Goal: Information Seeking & Learning: Understand process/instructions

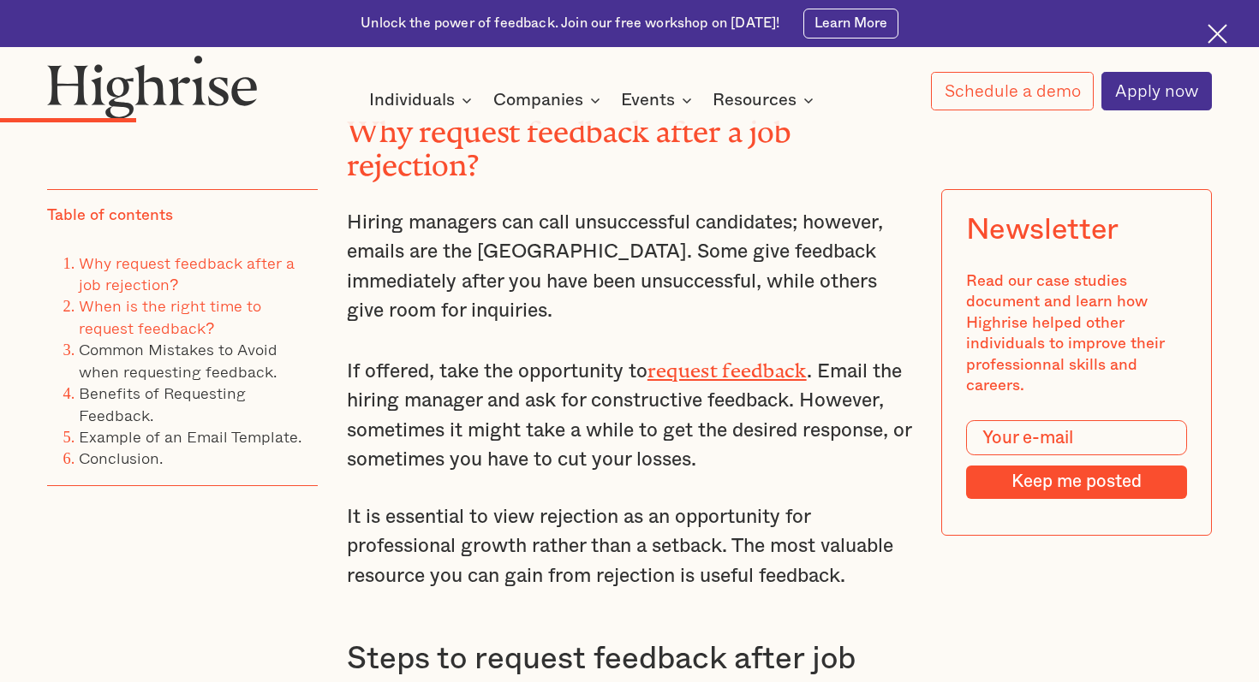
click at [254, 301] on link "When is the right time to request feedback?" at bounding box center [170, 316] width 182 height 45
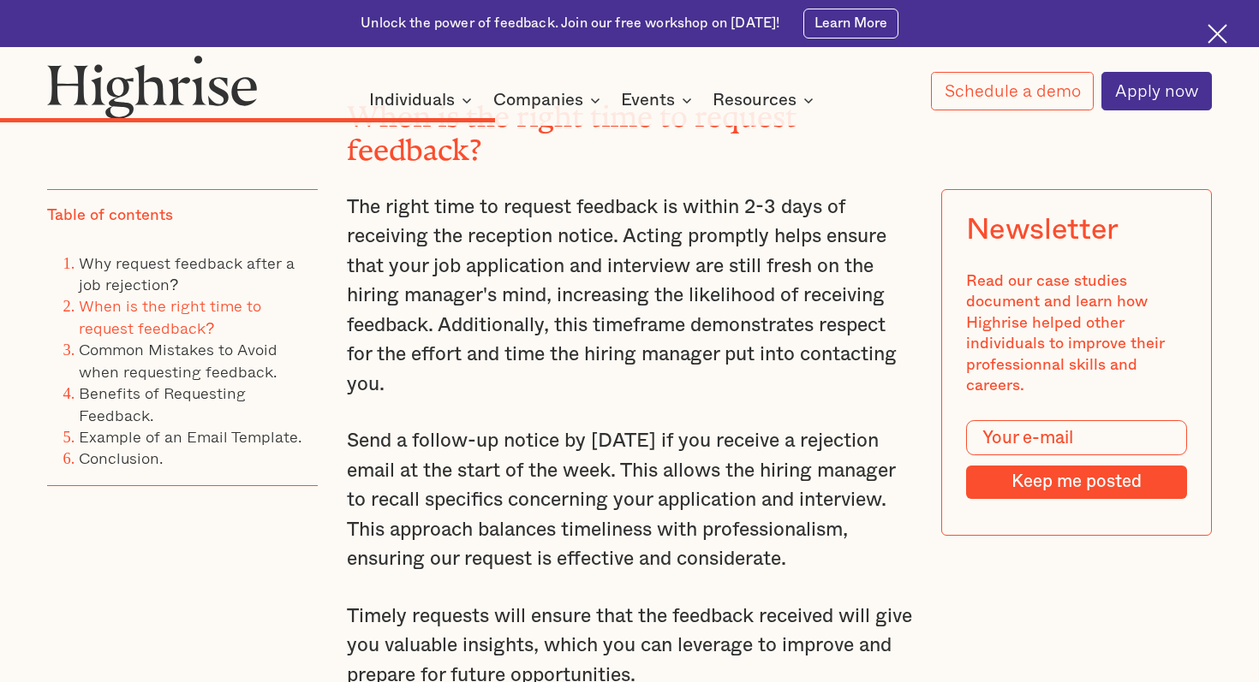
scroll to position [4658, 0]
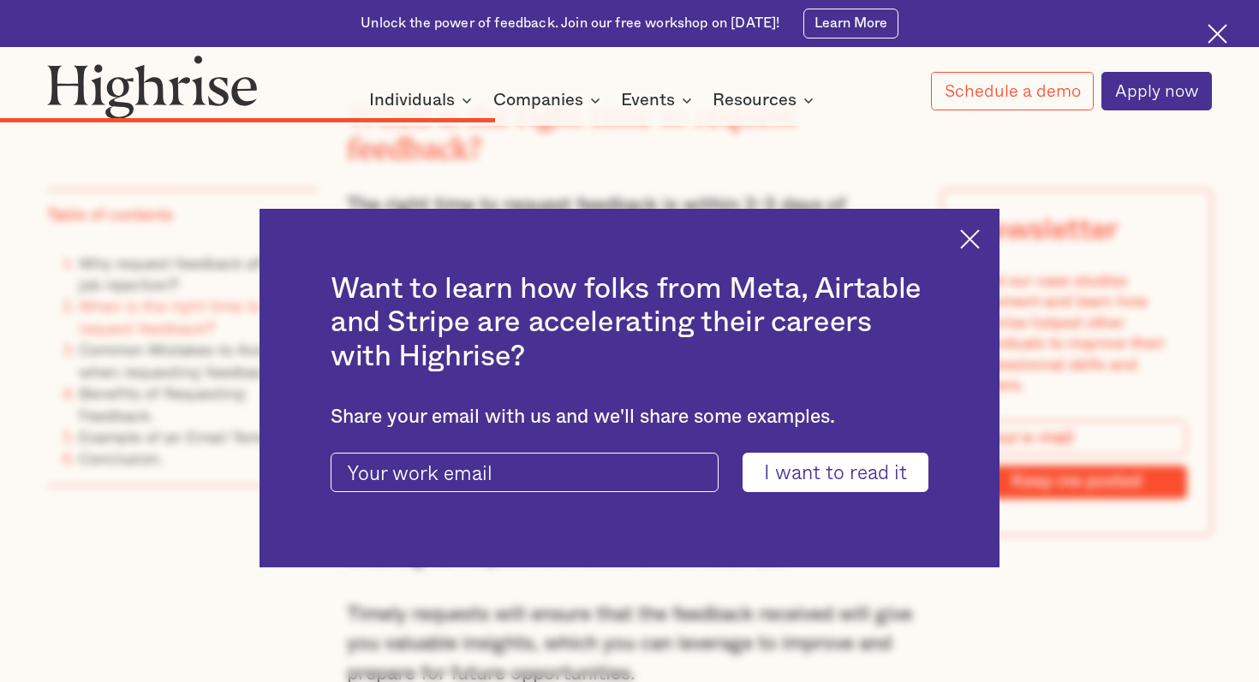
click at [969, 247] on img at bounding box center [970, 239] width 20 height 20
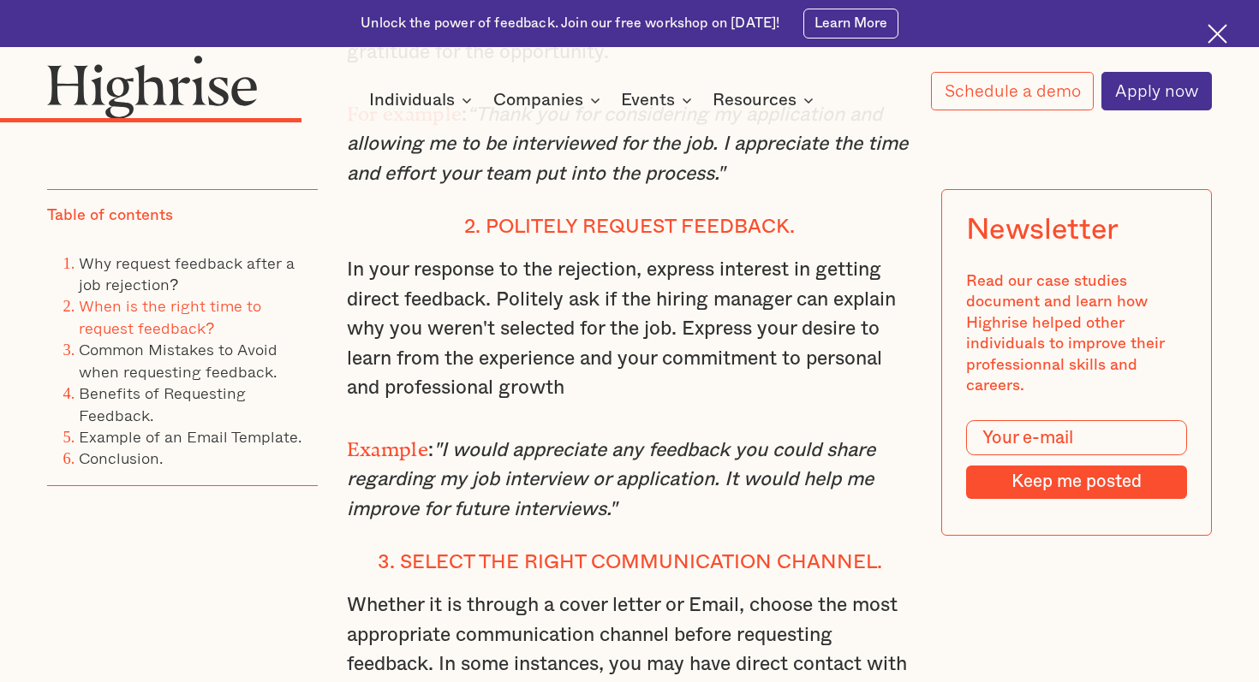
scroll to position [3185, 0]
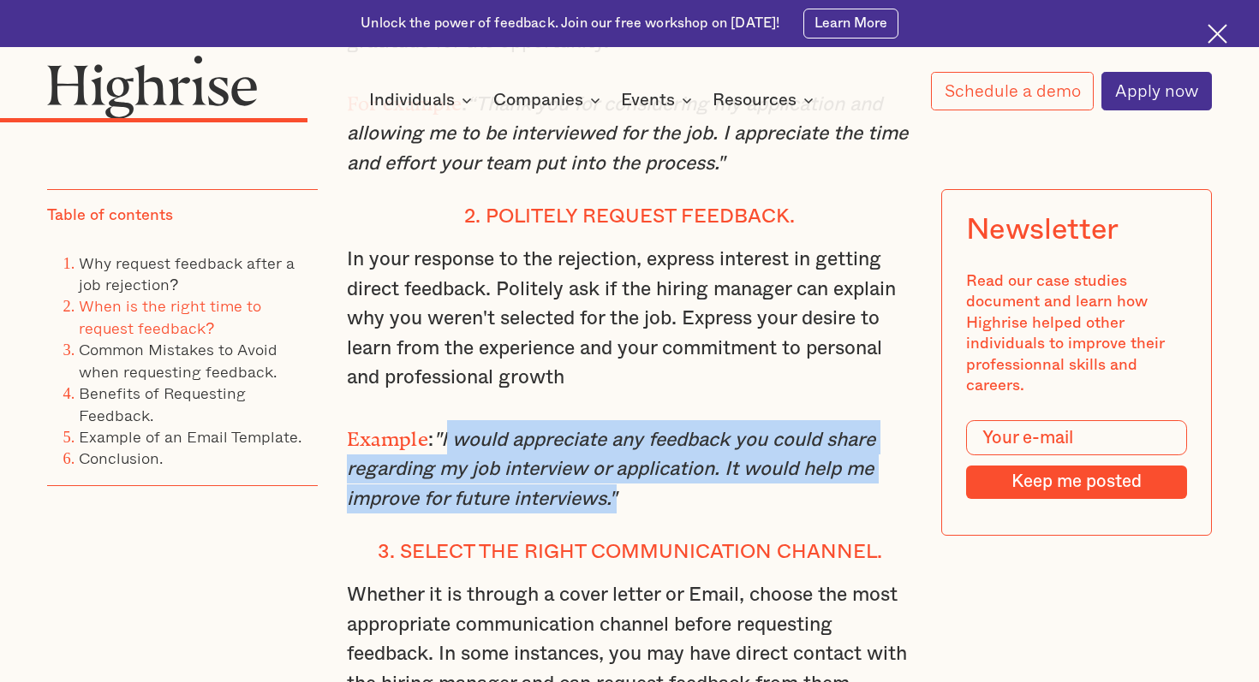
drag, startPoint x: 616, startPoint y: 478, endPoint x: 448, endPoint y: 413, distance: 180.0
click at [448, 431] on em ""I would appreciate any feedback you could share regarding my job interview or …" at bounding box center [611, 470] width 528 height 78
copy em "I would appreciate any feedback you could share regarding my job interview or a…"
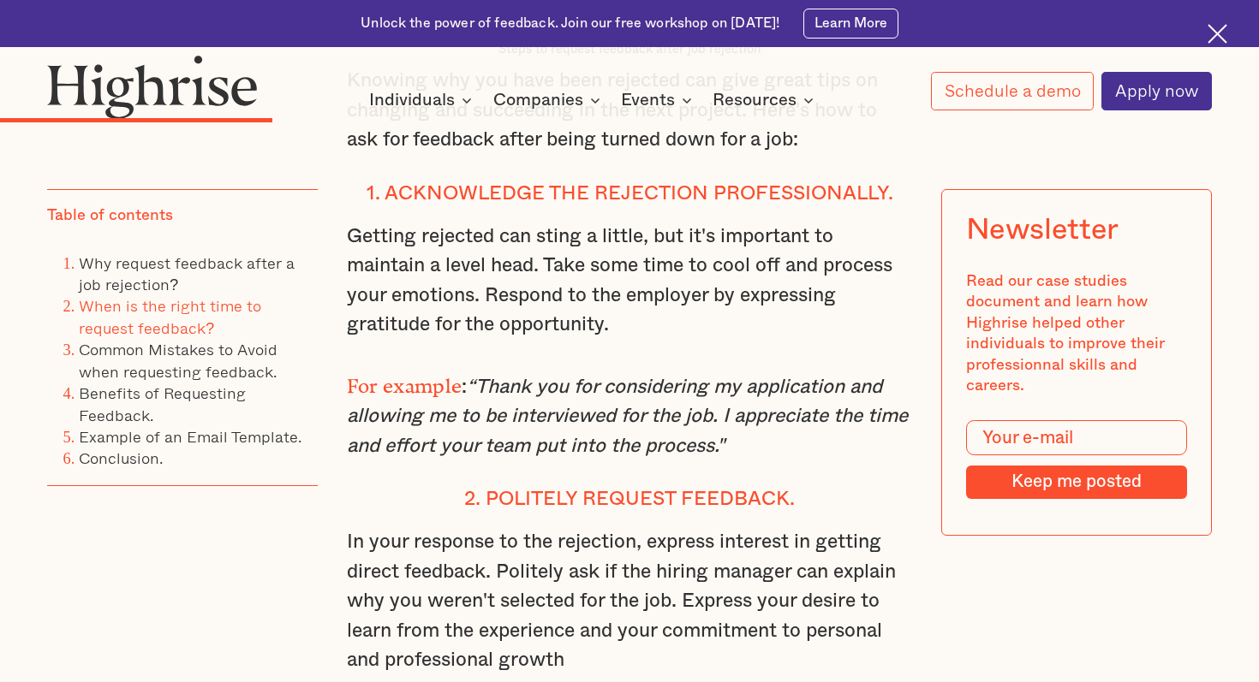
scroll to position [2899, 0]
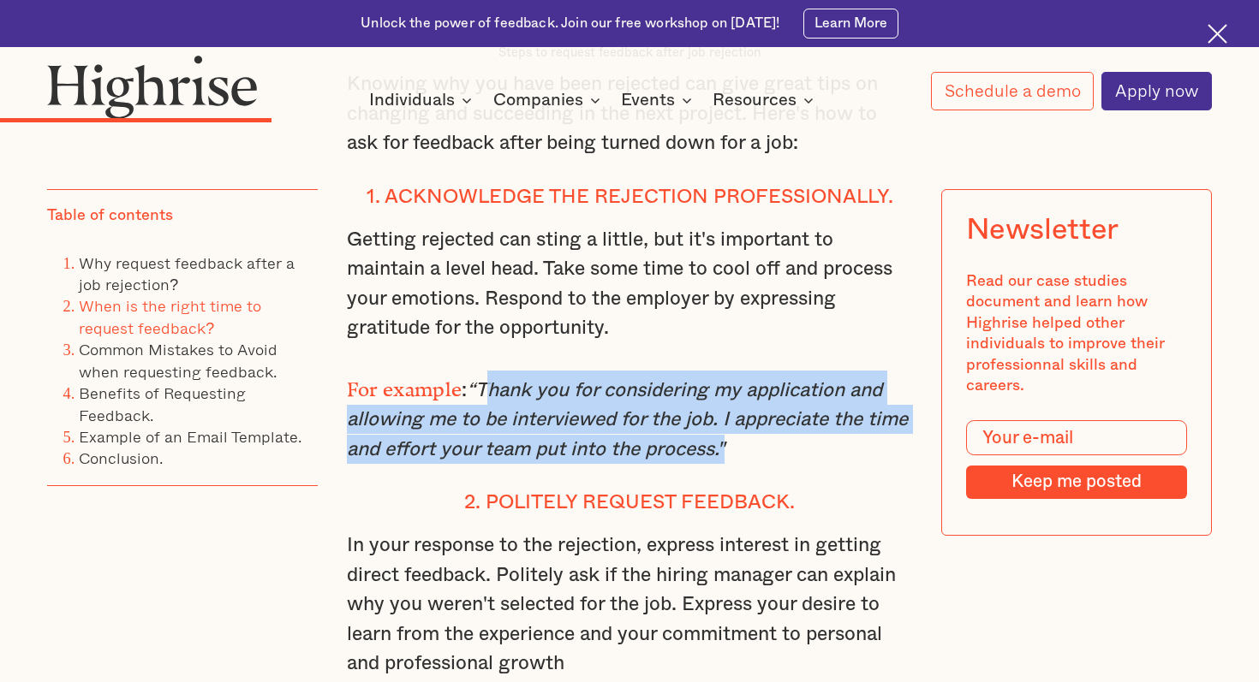
drag, startPoint x: 486, startPoint y: 369, endPoint x: 767, endPoint y: 429, distance: 288.0
click at [767, 429] on em "“Thank you for considering my application and allowing me to be interviewed for…" at bounding box center [627, 420] width 561 height 78
copy em "Thank you for considering my application and allowing me to be interviewed for …"
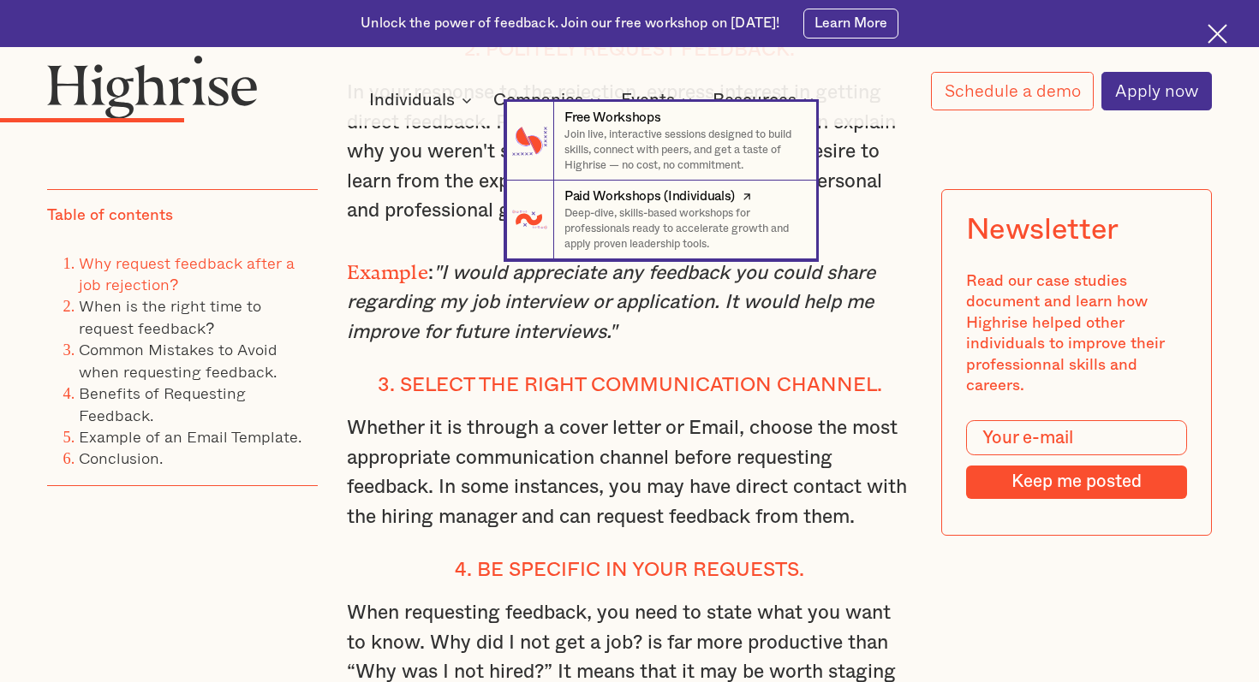
scroll to position [1835, 0]
